Goal: Transaction & Acquisition: Purchase product/service

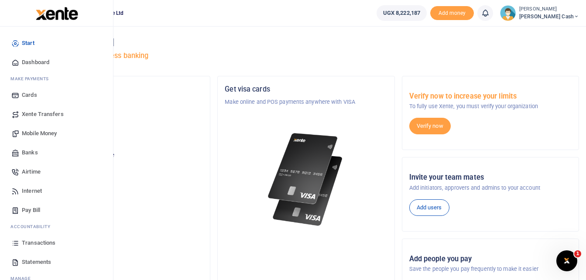
click at [34, 132] on span "Mobile Money" at bounding box center [39, 133] width 35 height 9
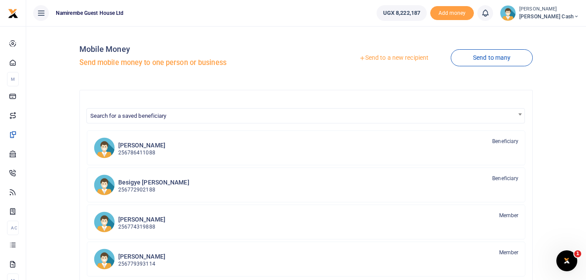
click at [392, 58] on link "Send to a new recipient" at bounding box center [394, 58] width 114 height 16
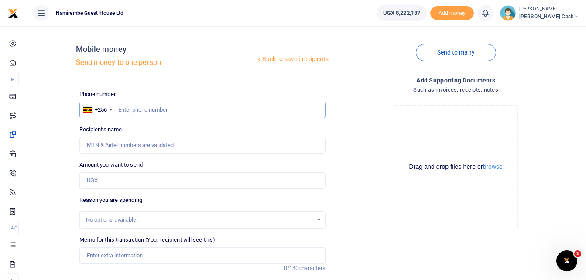
click at [125, 108] on input "text" at bounding box center [202, 110] width 247 height 17
